Goal: Information Seeking & Learning: Check status

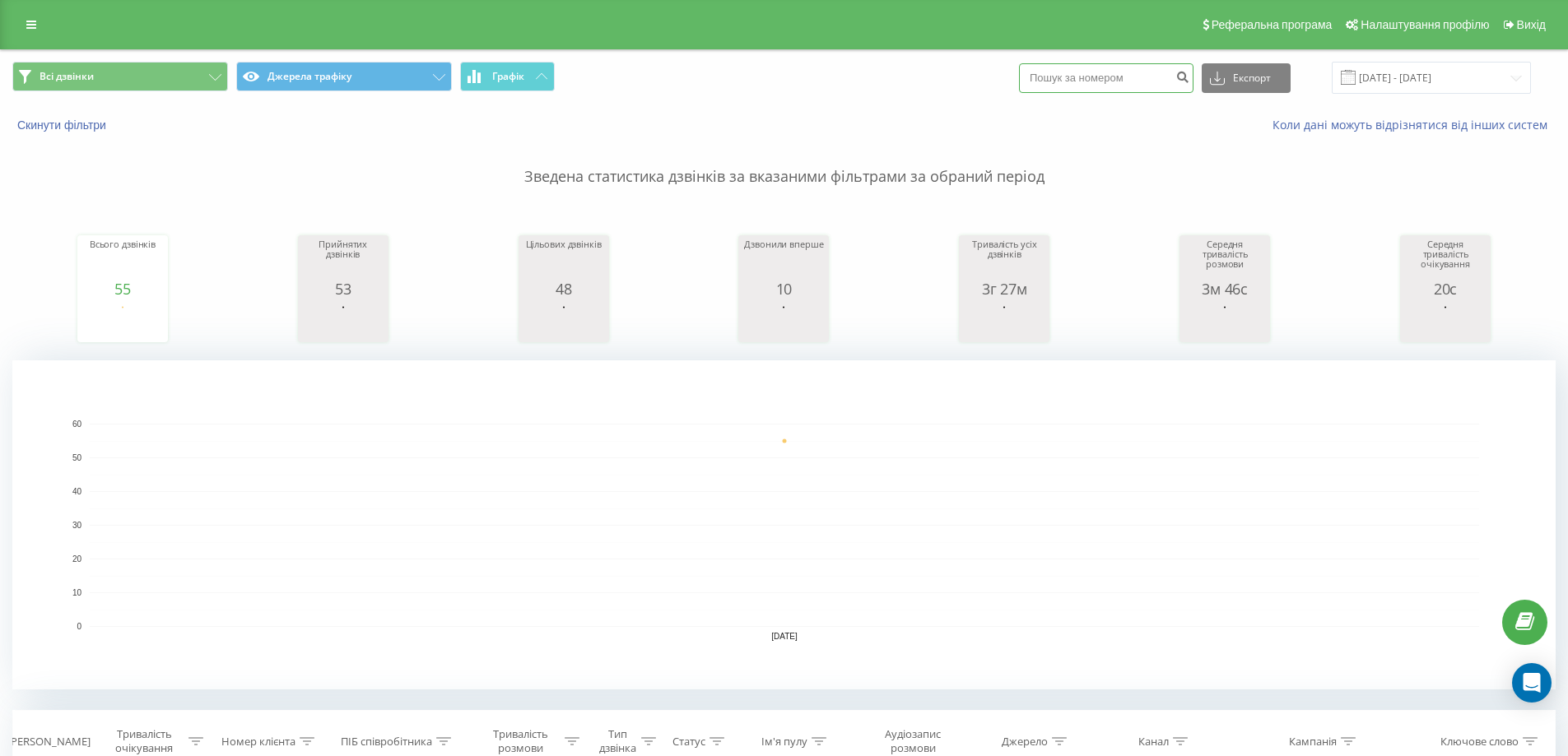
click at [1083, 73] on input at bounding box center [1106, 78] width 175 height 30
paste input "380500278709"
drag, startPoint x: 1057, startPoint y: 79, endPoint x: 1036, endPoint y: 79, distance: 21.0
click at [1036, 79] on input "380500278709" at bounding box center [1106, 78] width 175 height 30
type input "0500278709"
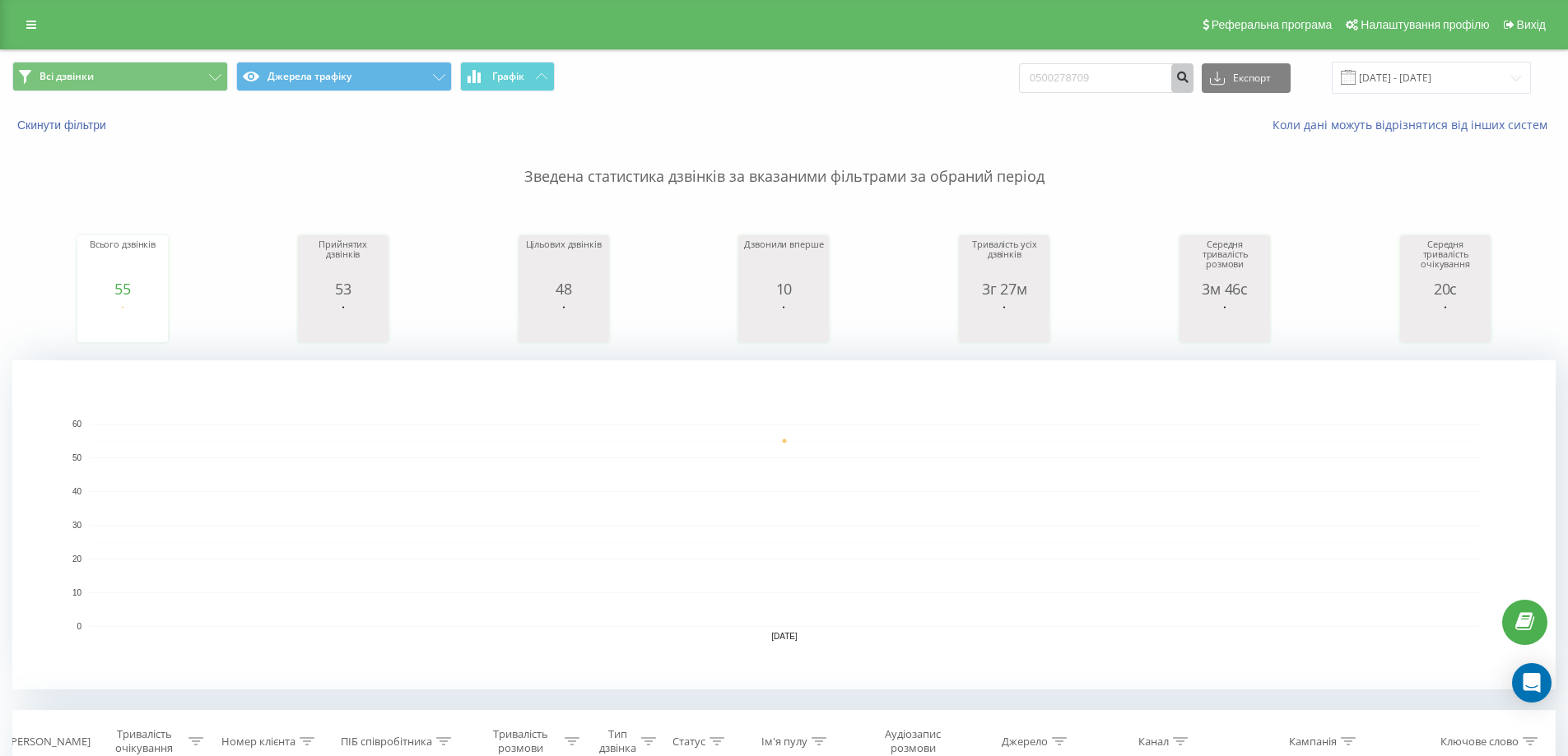
click at [1189, 80] on icon "submit" at bounding box center [1182, 75] width 14 height 10
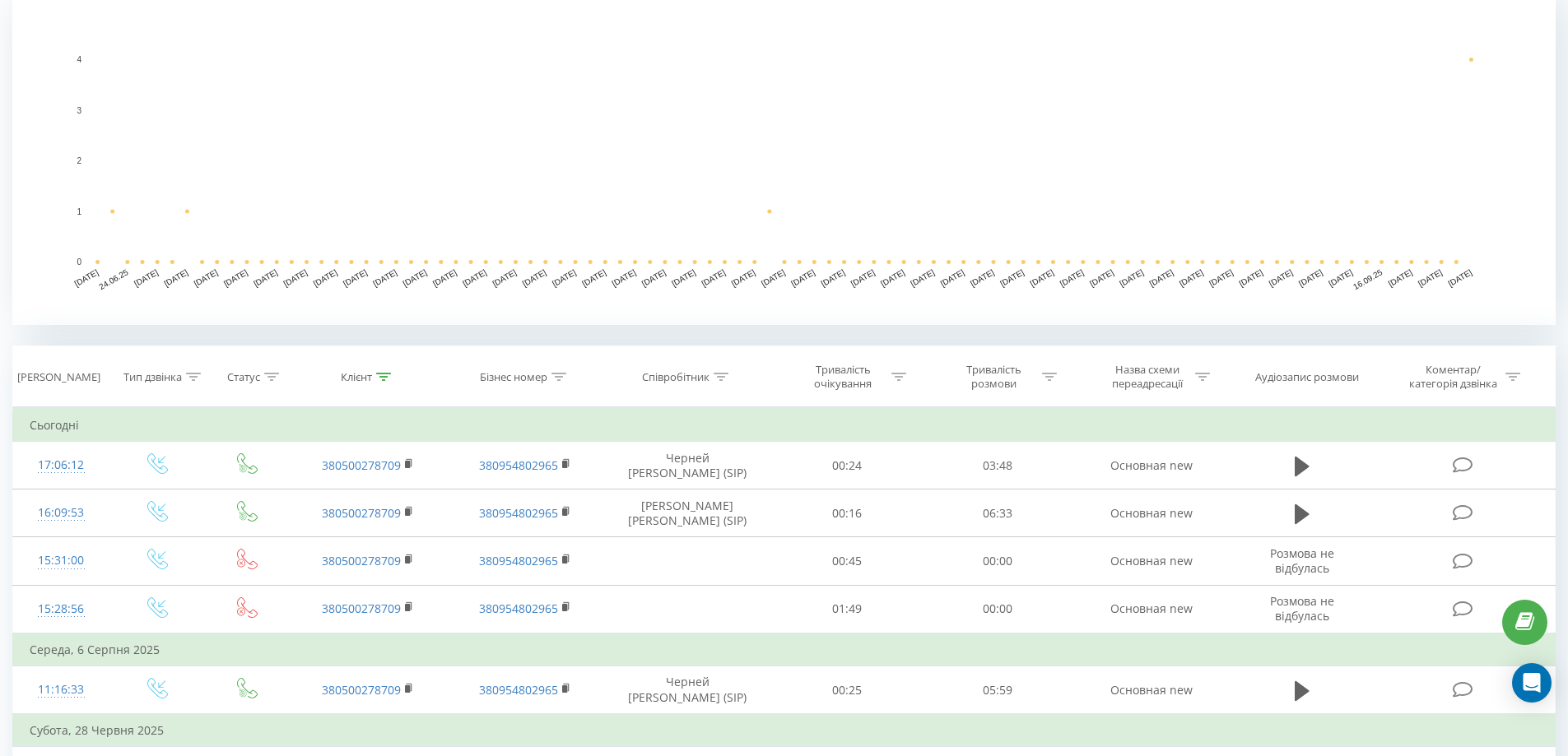
scroll to position [493, 0]
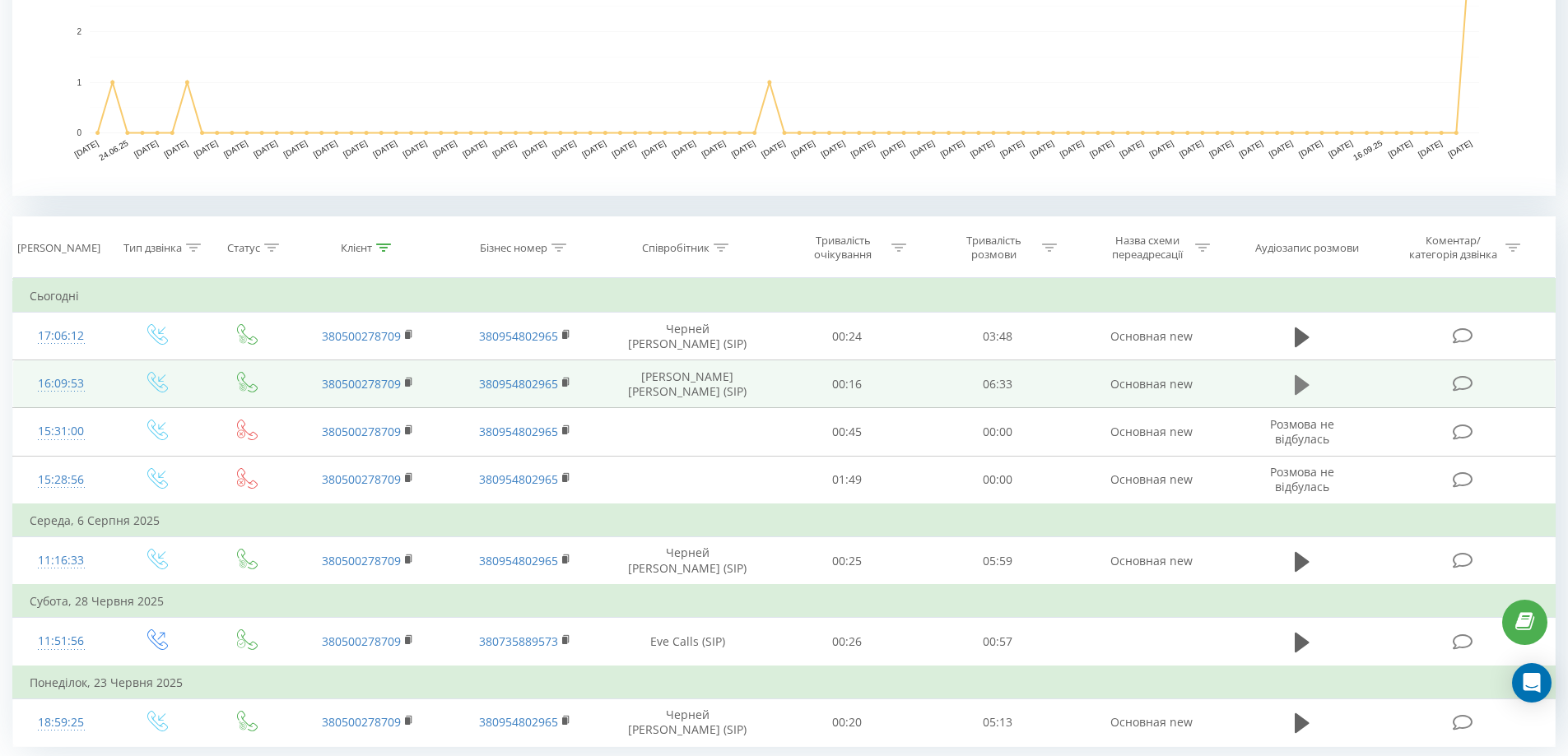
click at [1302, 384] on icon at bounding box center [1301, 385] width 15 height 20
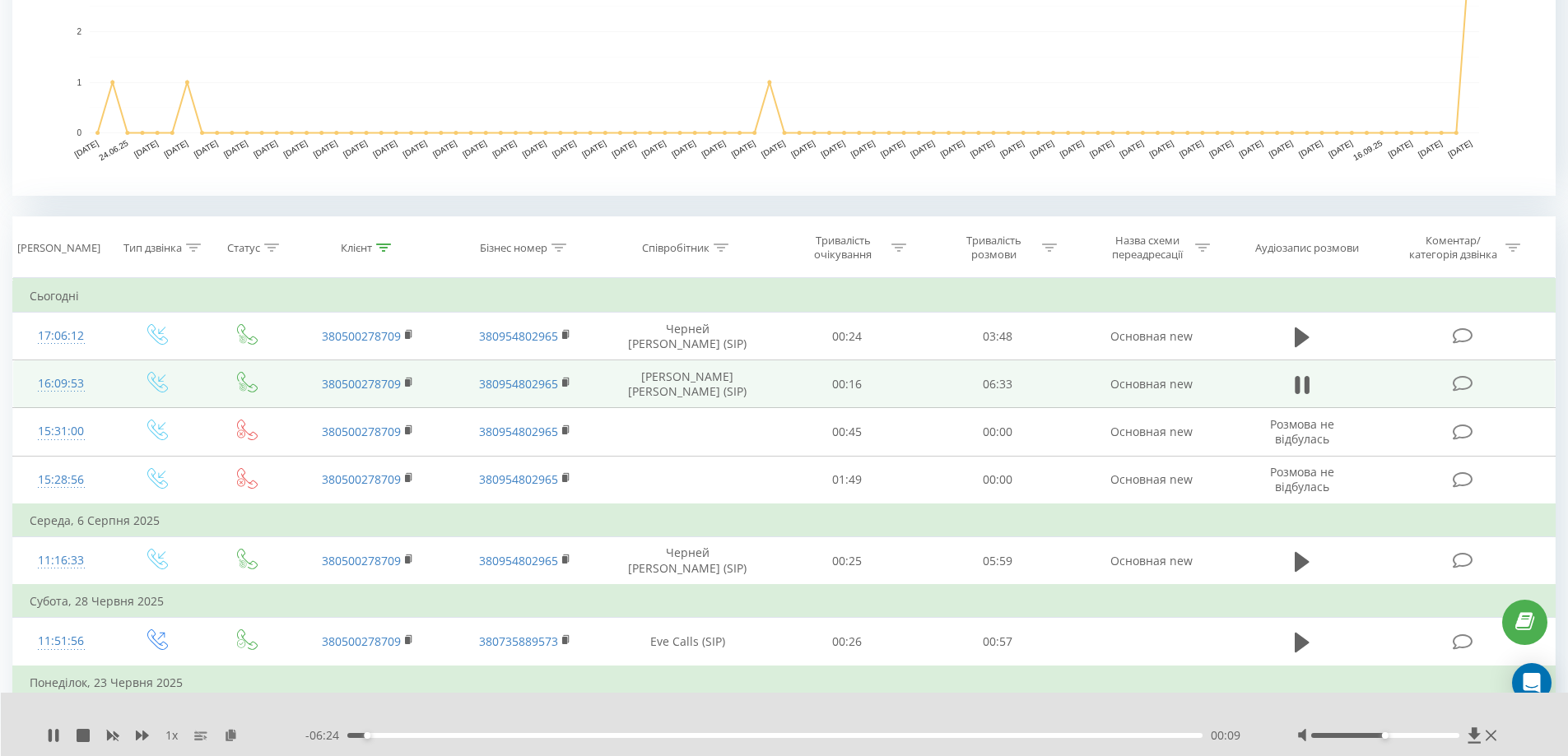
click at [381, 733] on div "00:09" at bounding box center [775, 735] width 856 height 5
click at [469, 733] on div "00:34" at bounding box center [775, 735] width 856 height 5
click at [536, 733] on div "01:08" at bounding box center [775, 735] width 856 height 5
click at [573, 736] on div "01:28" at bounding box center [775, 735] width 856 height 5
click at [609, 735] on div "01:45" at bounding box center [775, 735] width 856 height 5
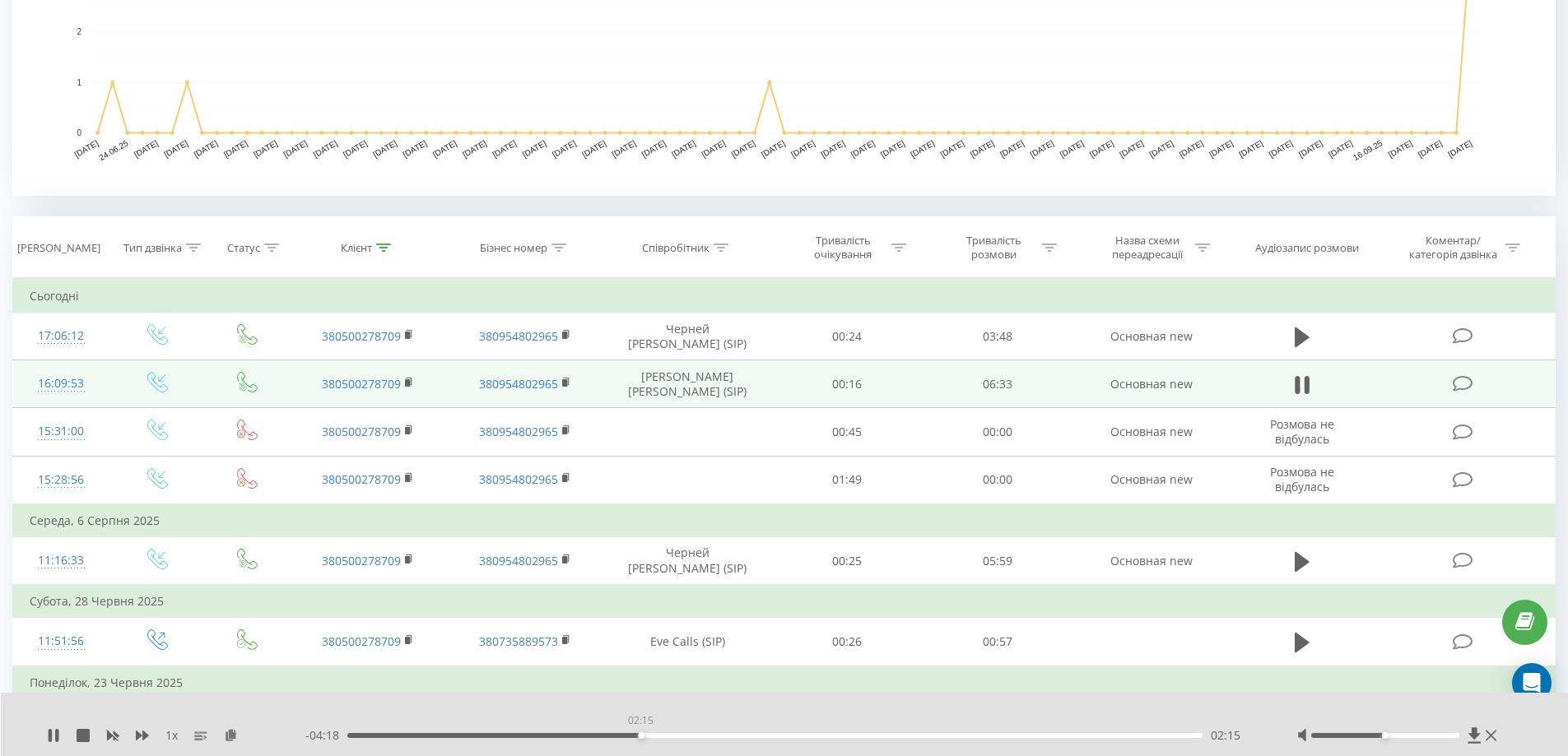
click at [640, 735] on div "02:15" at bounding box center [775, 735] width 856 height 5
click at [407, 382] on rect at bounding box center [407, 383] width 5 height 8
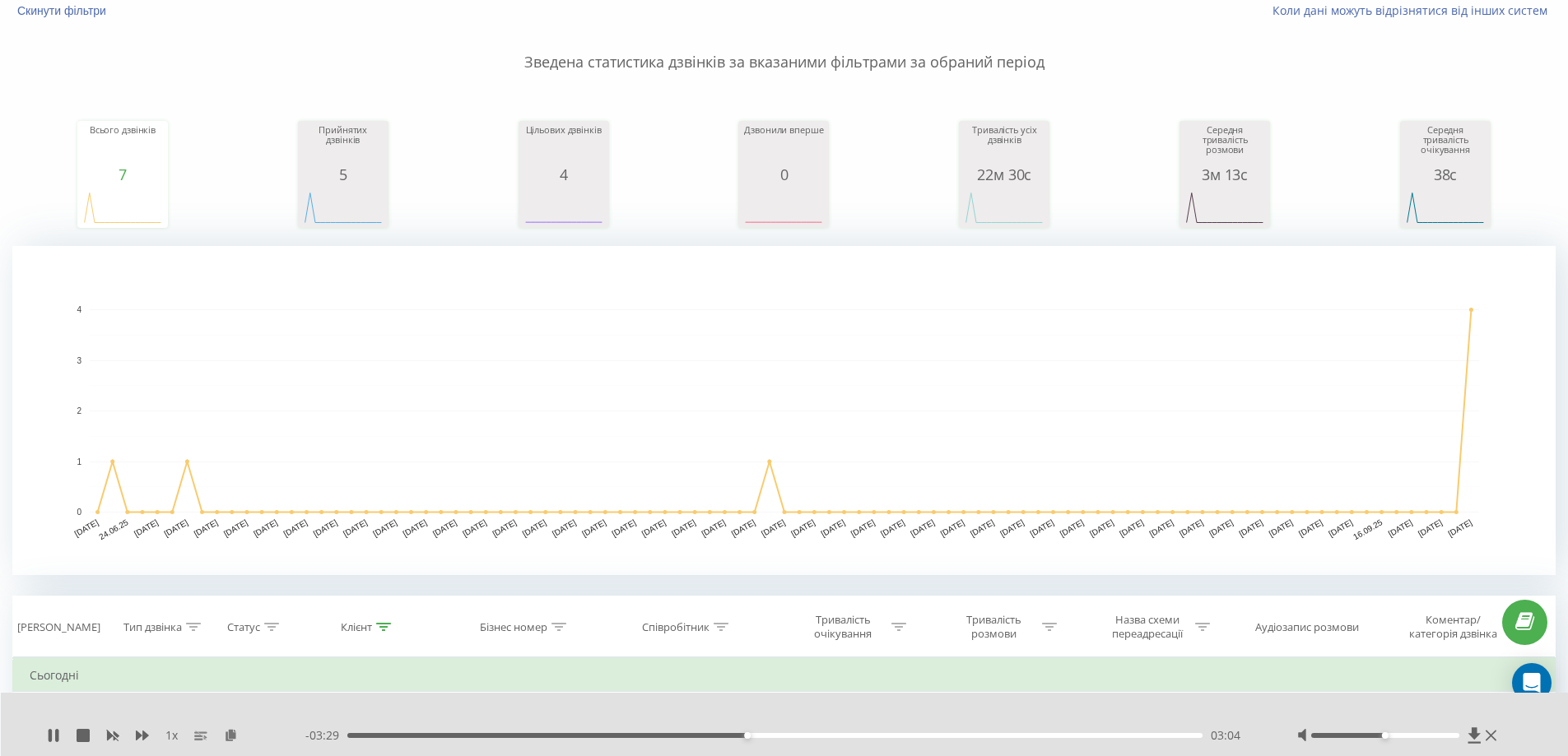
scroll to position [0, 0]
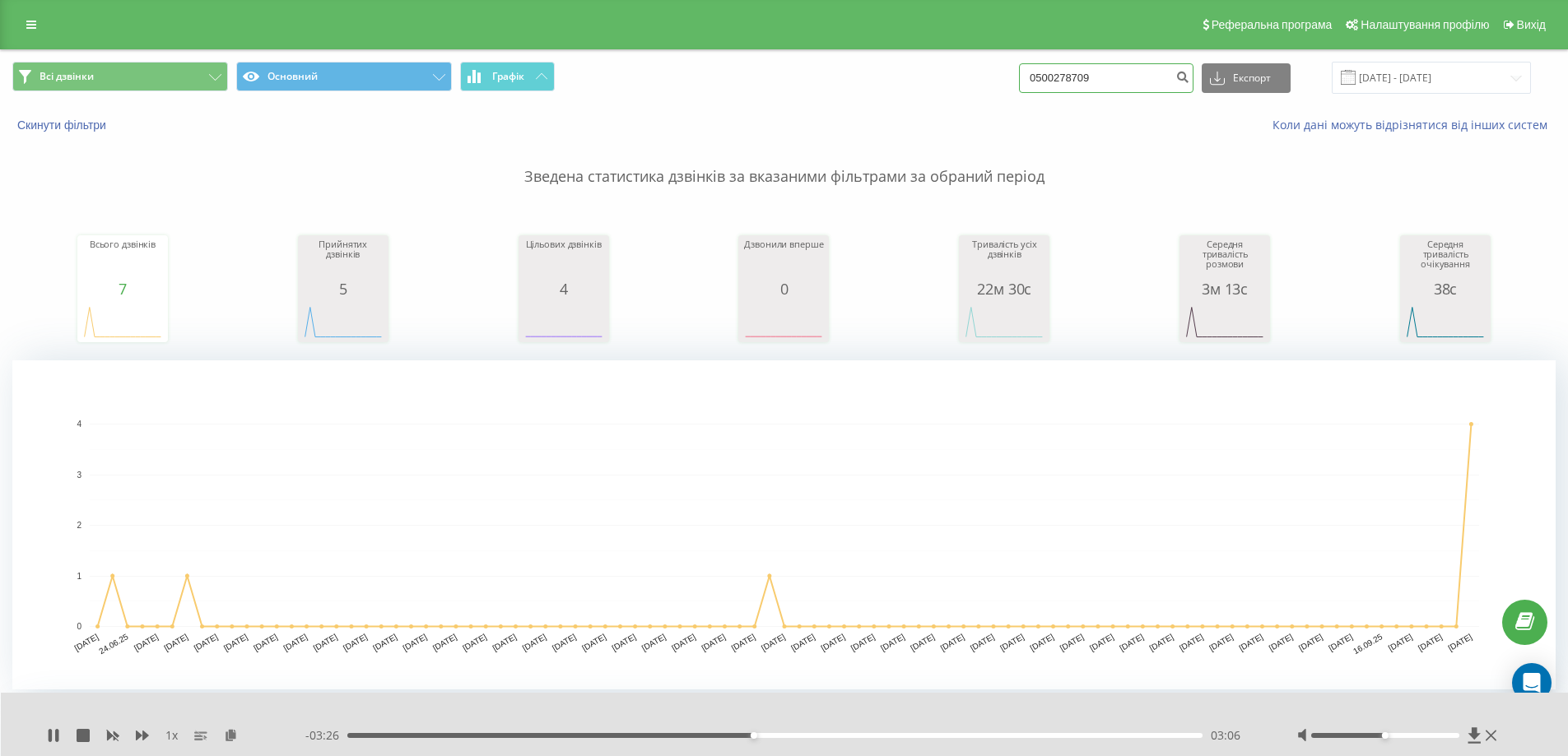
drag, startPoint x: 1105, startPoint y: 77, endPoint x: 1048, endPoint y: 77, distance: 57.0
click at [1048, 77] on input "0500278709" at bounding box center [1106, 78] width 175 height 30
drag, startPoint x: 54, startPoint y: 736, endPoint x: 64, endPoint y: 736, distance: 10.0
click at [55, 736] on icon at bounding box center [53, 734] width 13 height 13
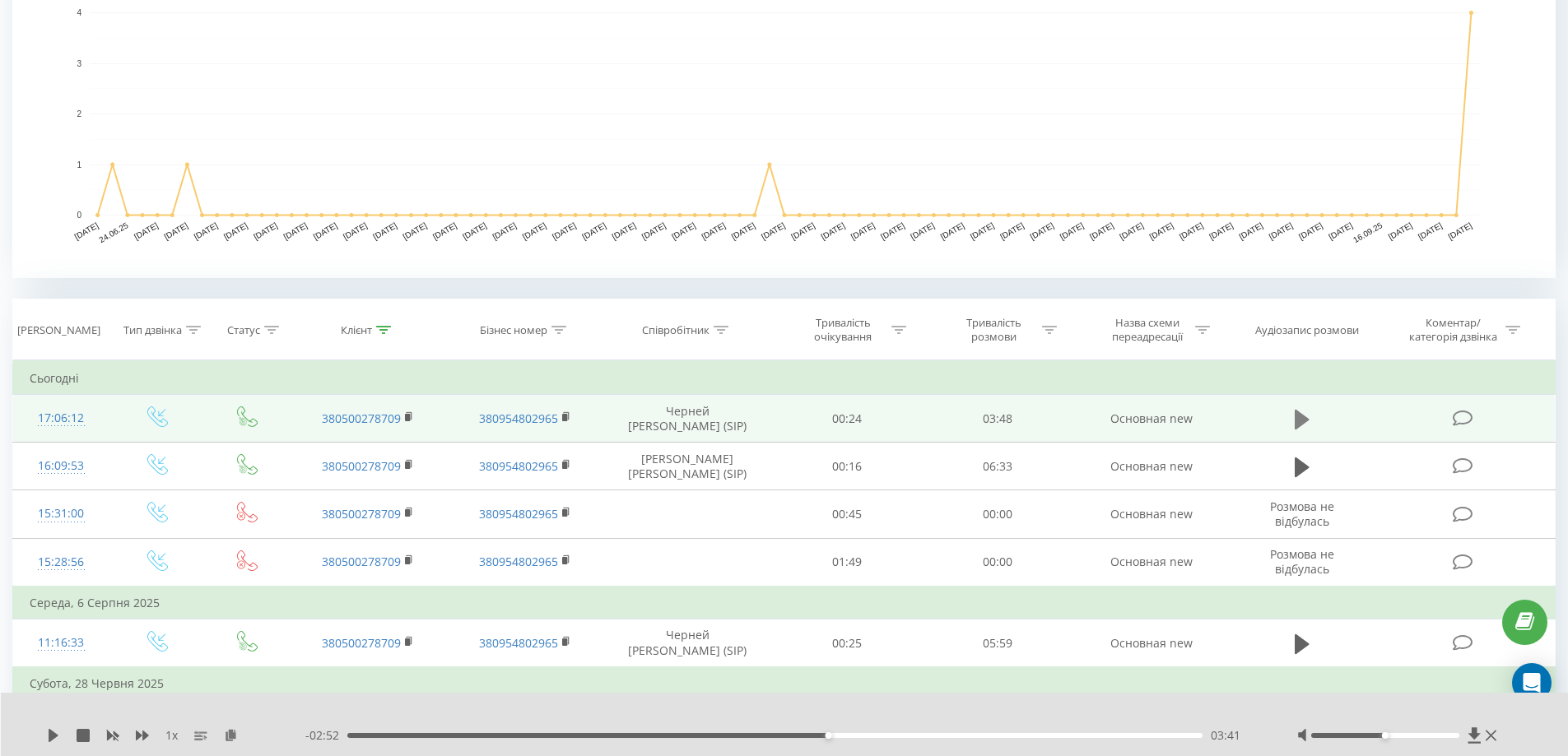
click at [1303, 419] on icon at bounding box center [1301, 418] width 15 height 20
click at [57, 738] on icon at bounding box center [56, 734] width 3 height 13
click at [47, 738] on icon at bounding box center [53, 734] width 13 height 13
click at [523, 736] on div "00:40" at bounding box center [775, 735] width 856 height 5
drag, startPoint x: 555, startPoint y: 733, endPoint x: 567, endPoint y: 733, distance: 12.0
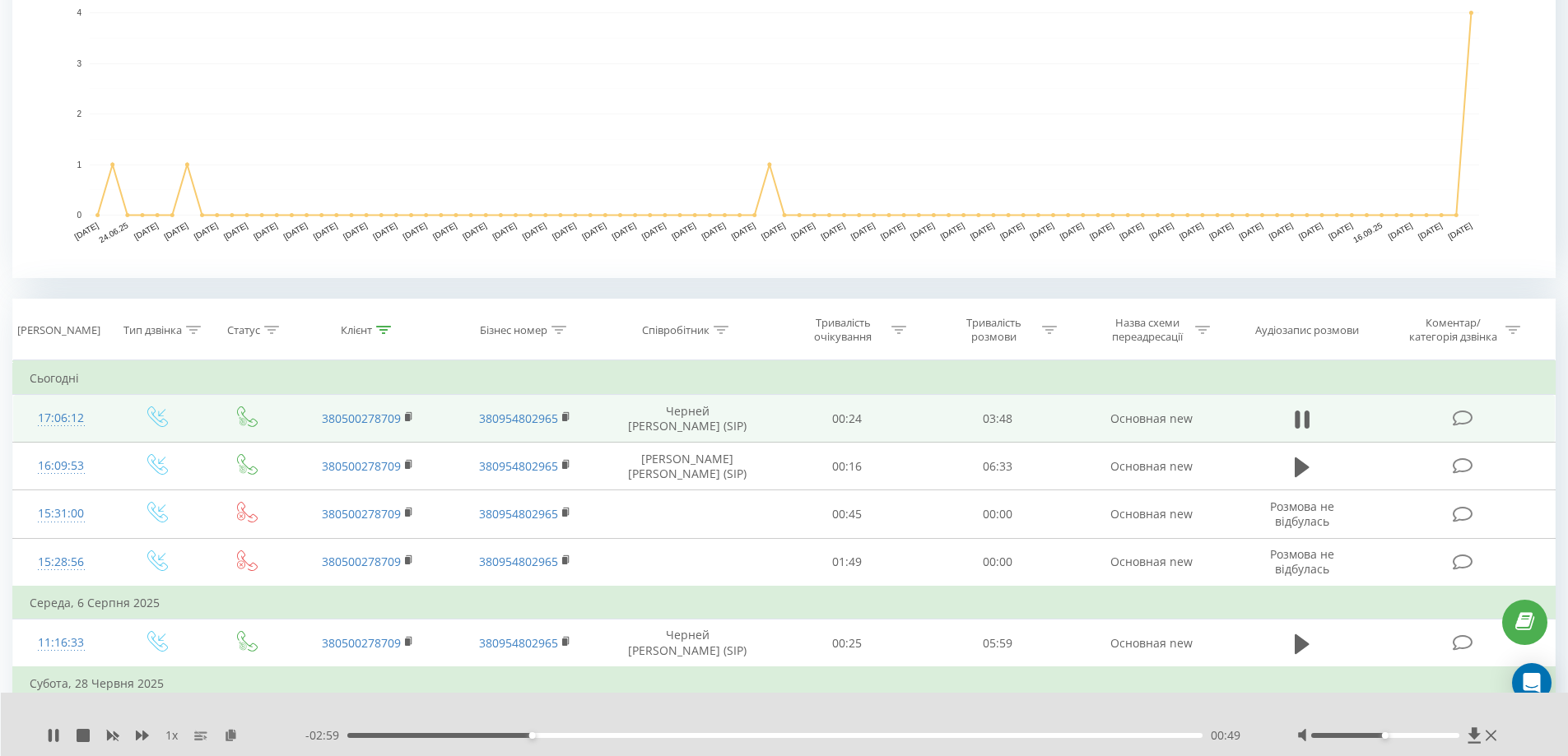
click at [564, 733] on div "00:49" at bounding box center [775, 735] width 856 height 5
click at [598, 734] on div "01:07" at bounding box center [775, 735] width 856 height 5
click at [628, 734] on div "01:15" at bounding box center [775, 735] width 856 height 5
click at [655, 734] on div "01:16" at bounding box center [775, 735] width 856 height 5
drag, startPoint x: 680, startPoint y: 736, endPoint x: 706, endPoint y: 733, distance: 26.2
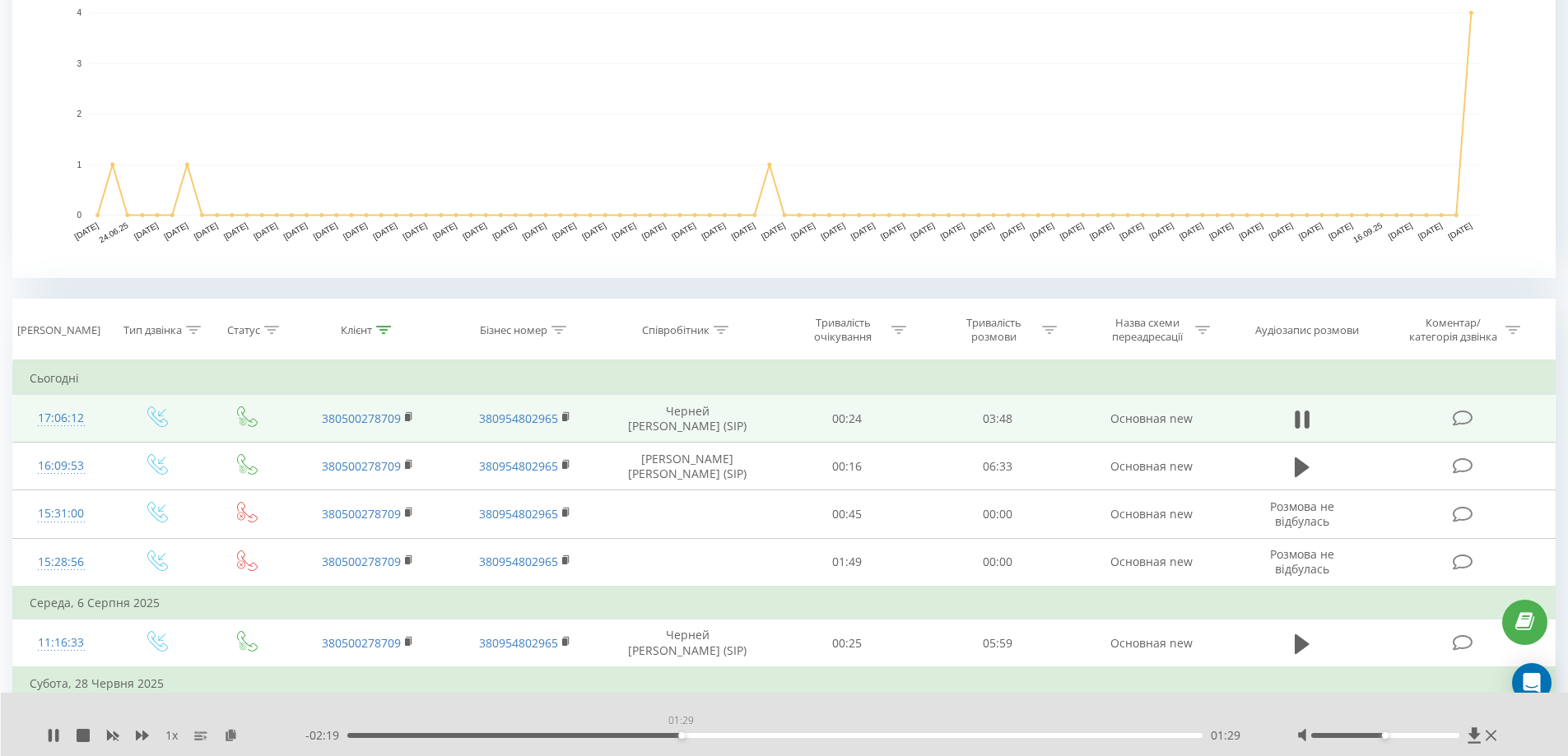
click at [689, 735] on div "01:29" at bounding box center [775, 735] width 856 height 5
click at [726, 733] on div "01:41" at bounding box center [775, 735] width 856 height 5
click at [763, 736] on div "01:51" at bounding box center [775, 735] width 856 height 5
click at [653, 734] on div "02:05" at bounding box center [775, 735] width 856 height 5
click at [718, 733] on div "01:39" at bounding box center [775, 735] width 856 height 5
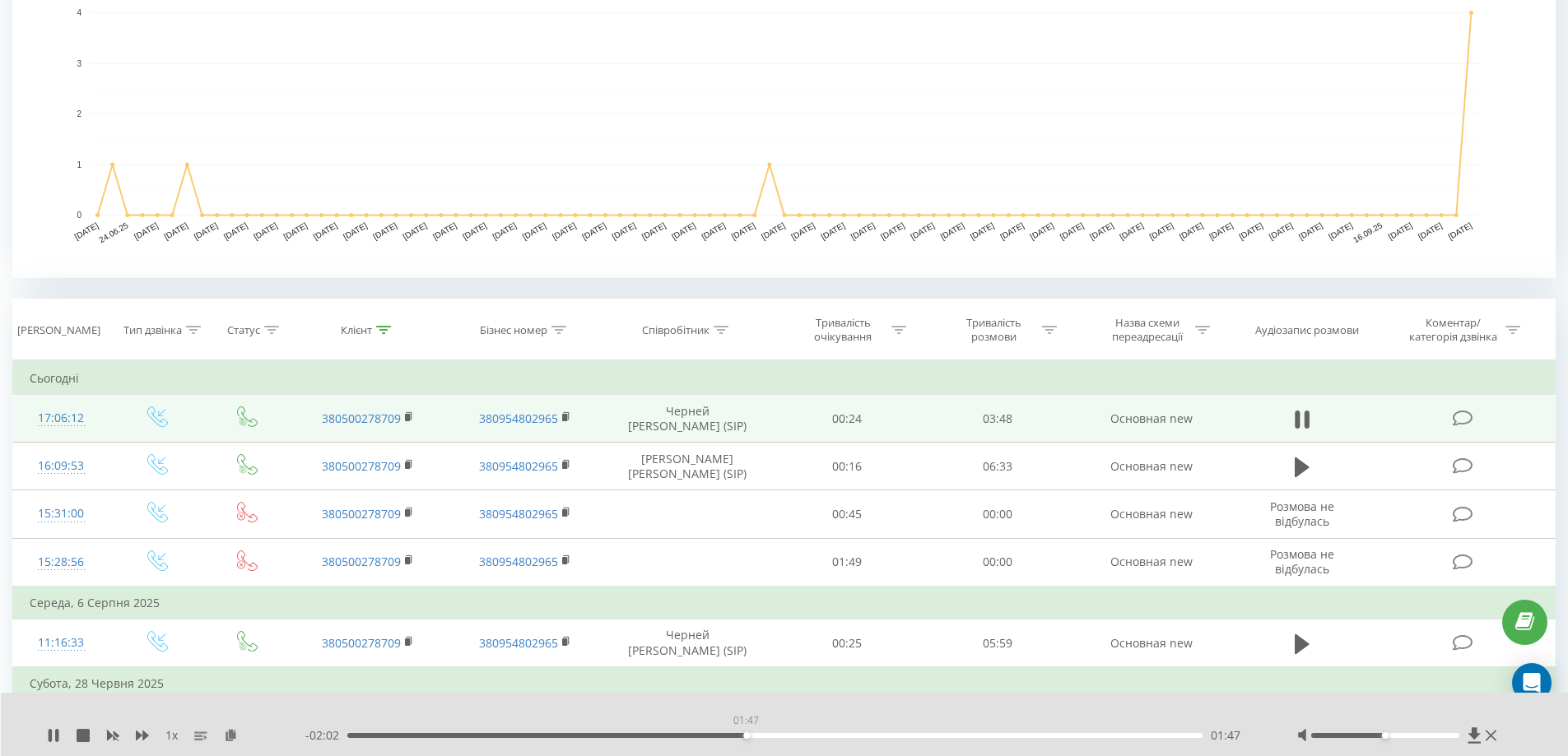
drag, startPoint x: 745, startPoint y: 733, endPoint x: 760, endPoint y: 733, distance: 15.0
click at [747, 733] on div "01:47" at bounding box center [775, 735] width 856 height 5
click at [773, 733] on div "01:48" at bounding box center [775, 735] width 856 height 5
click at [791, 733] on div "01:59" at bounding box center [775, 735] width 856 height 5
click at [809, 733] on div "02:04" at bounding box center [775, 735] width 856 height 5
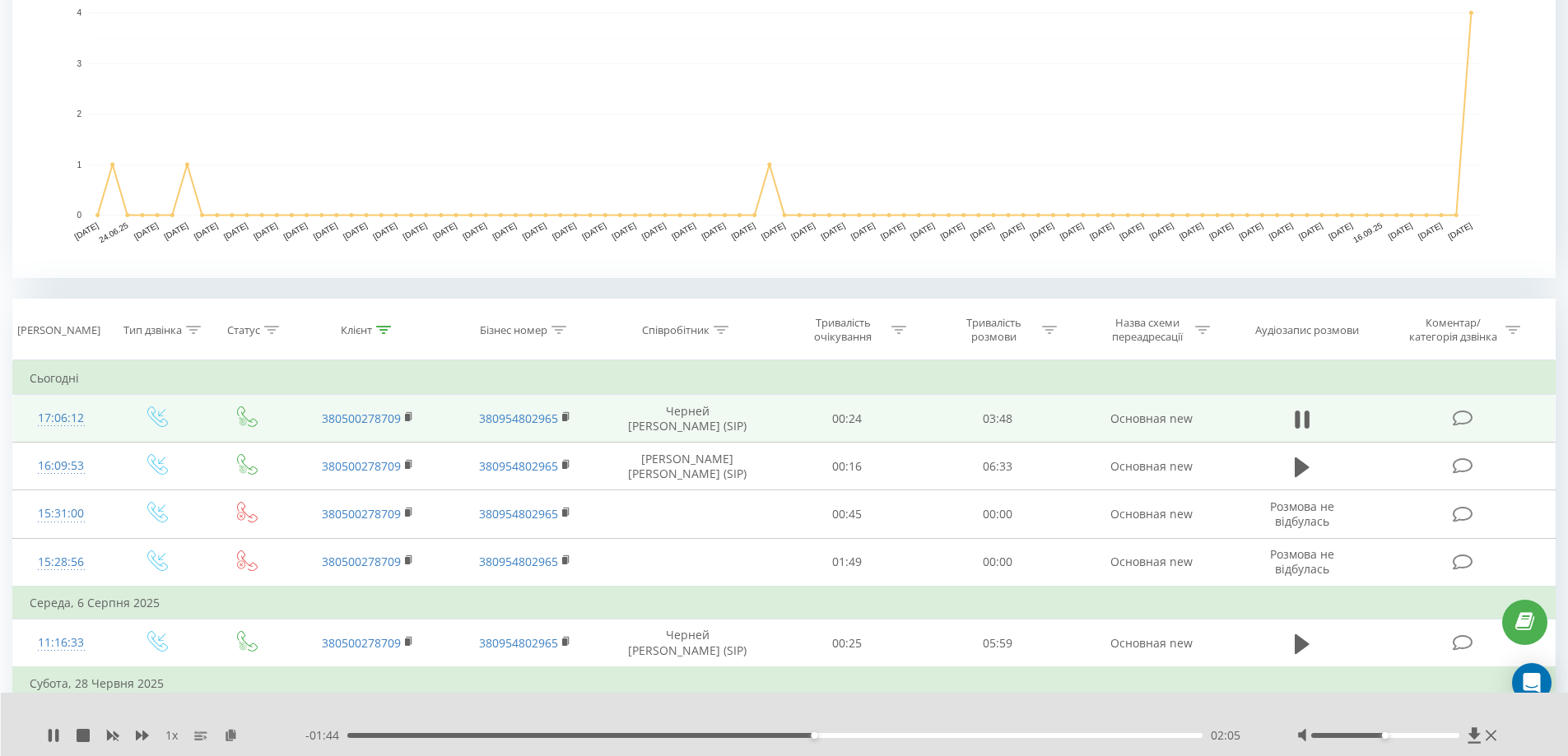
click at [837, 734] on div "02:05" at bounding box center [775, 735] width 856 height 5
click at [881, 735] on div "02:23" at bounding box center [775, 735] width 856 height 5
click at [915, 734] on div "02:32" at bounding box center [775, 735] width 856 height 5
click at [905, 733] on div "02:35" at bounding box center [775, 735] width 856 height 5
click at [53, 733] on icon at bounding box center [53, 734] width 13 height 13
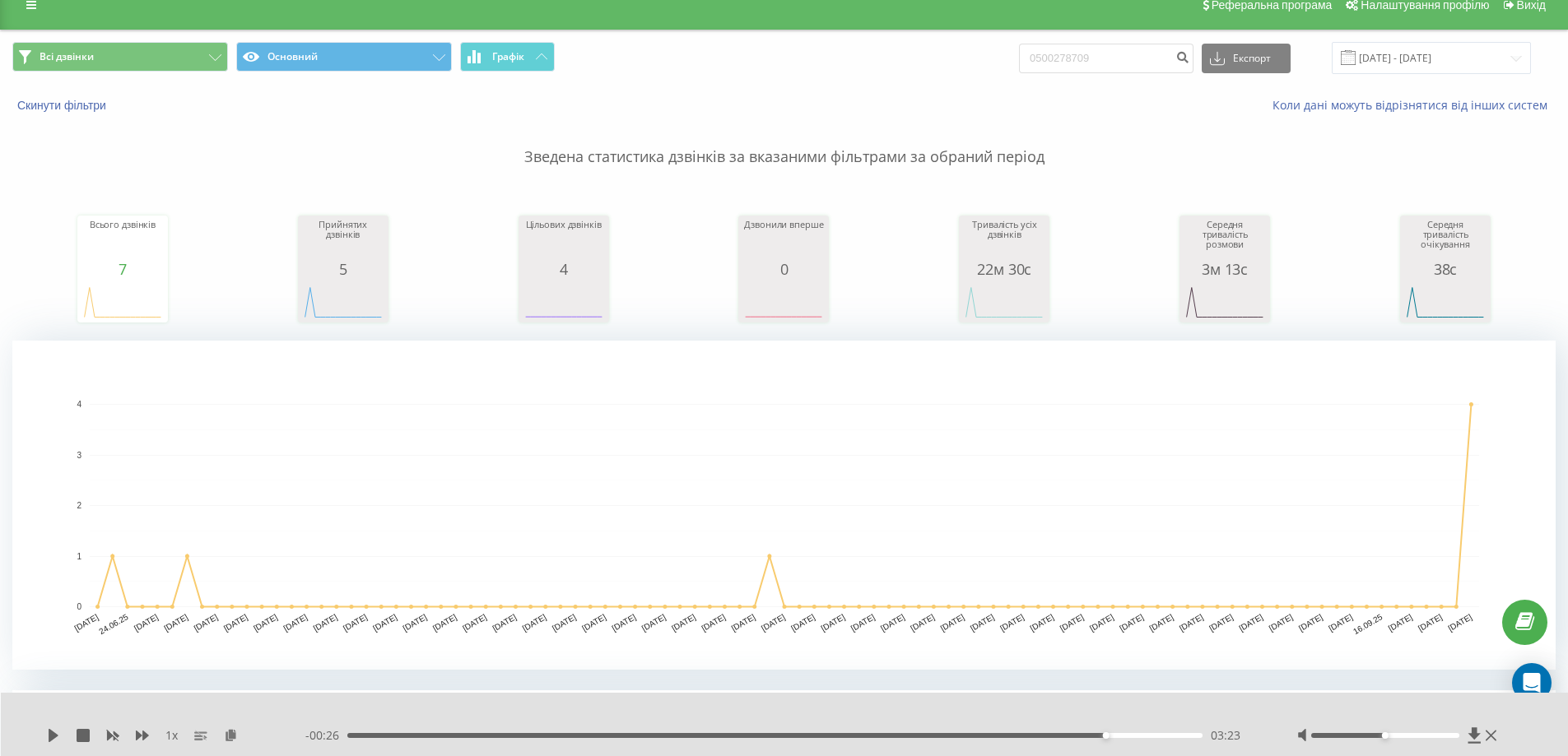
scroll to position [0, 0]
